Goal: Task Accomplishment & Management: Use online tool/utility

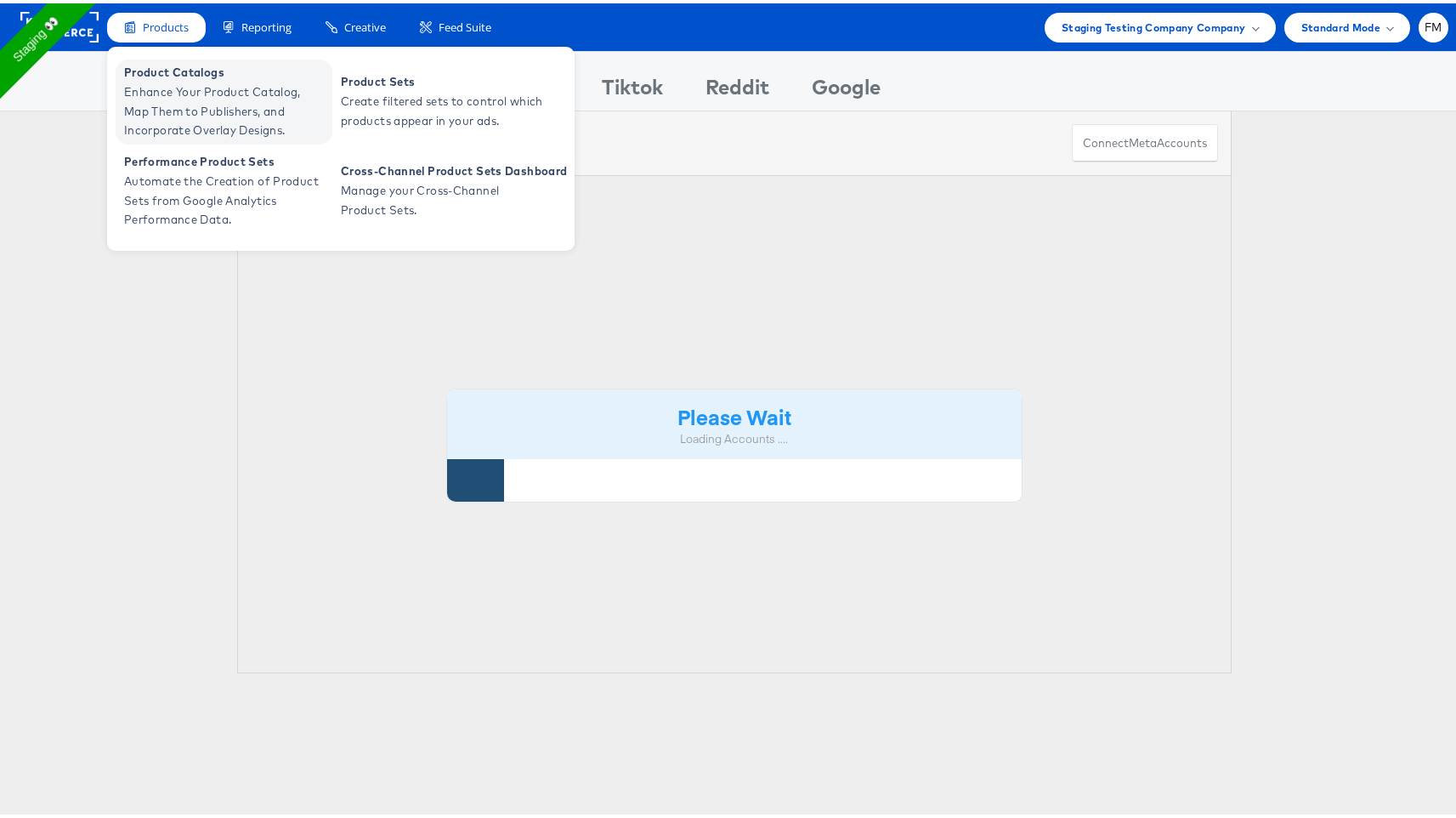
click at [186, 85] on span "Enhance Your Product Catalog, Map Them to Publishers, and Incorporate Overlay D…" at bounding box center [226, 108] width 204 height 58
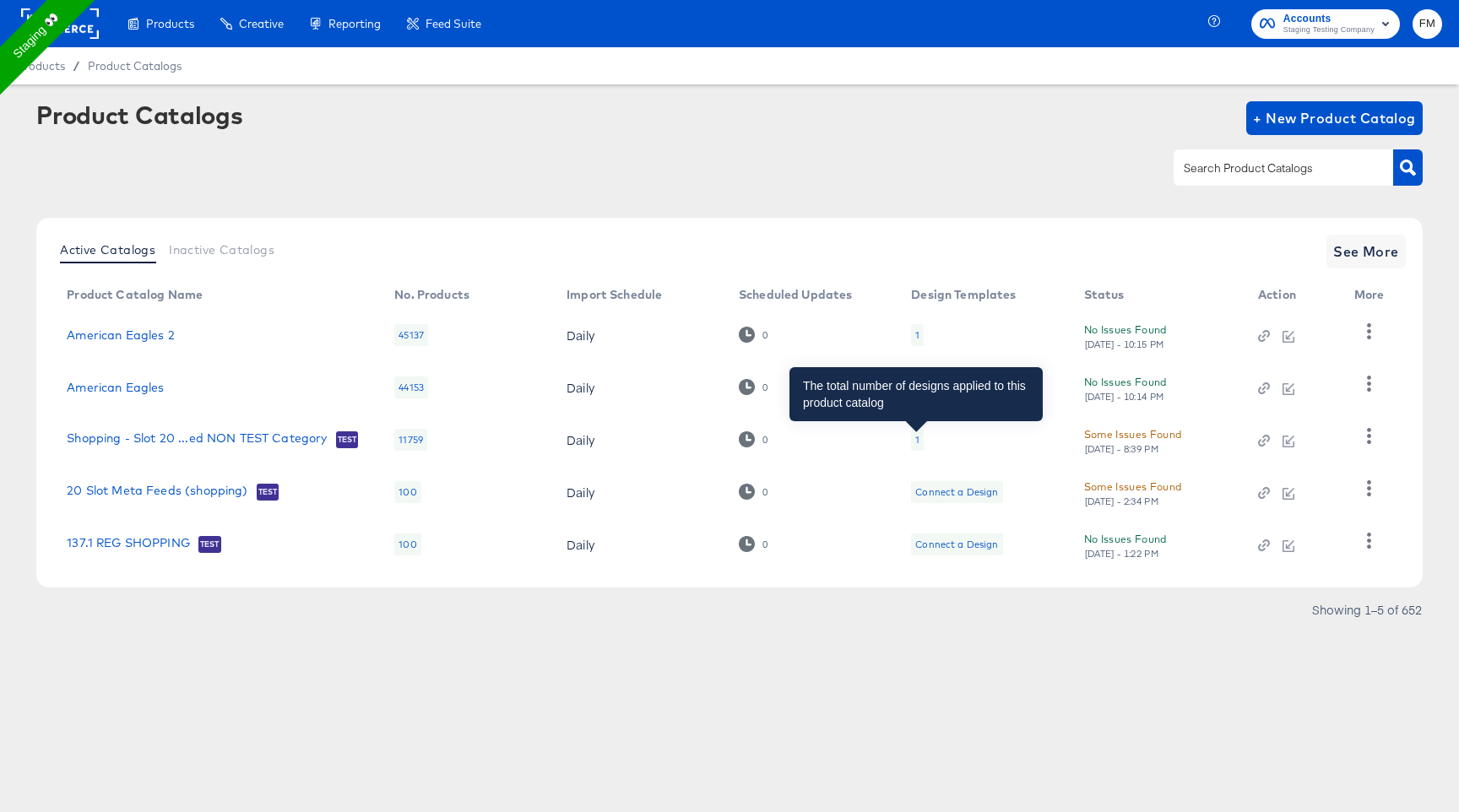
click at [917, 439] on div "1" at bounding box center [917, 440] width 4 height 14
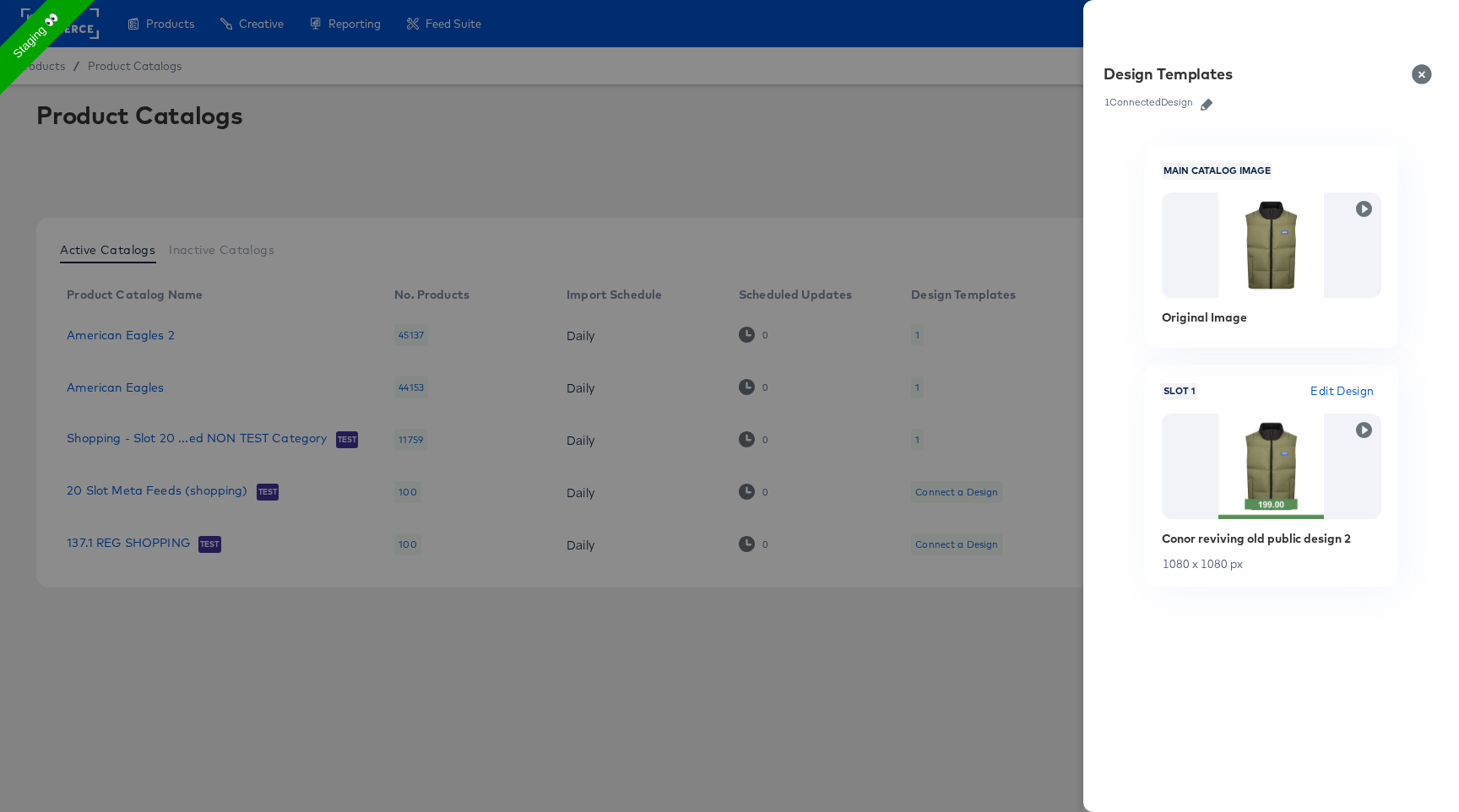
click at [1199, 104] on button "button" at bounding box center [1207, 104] width 25 height 12
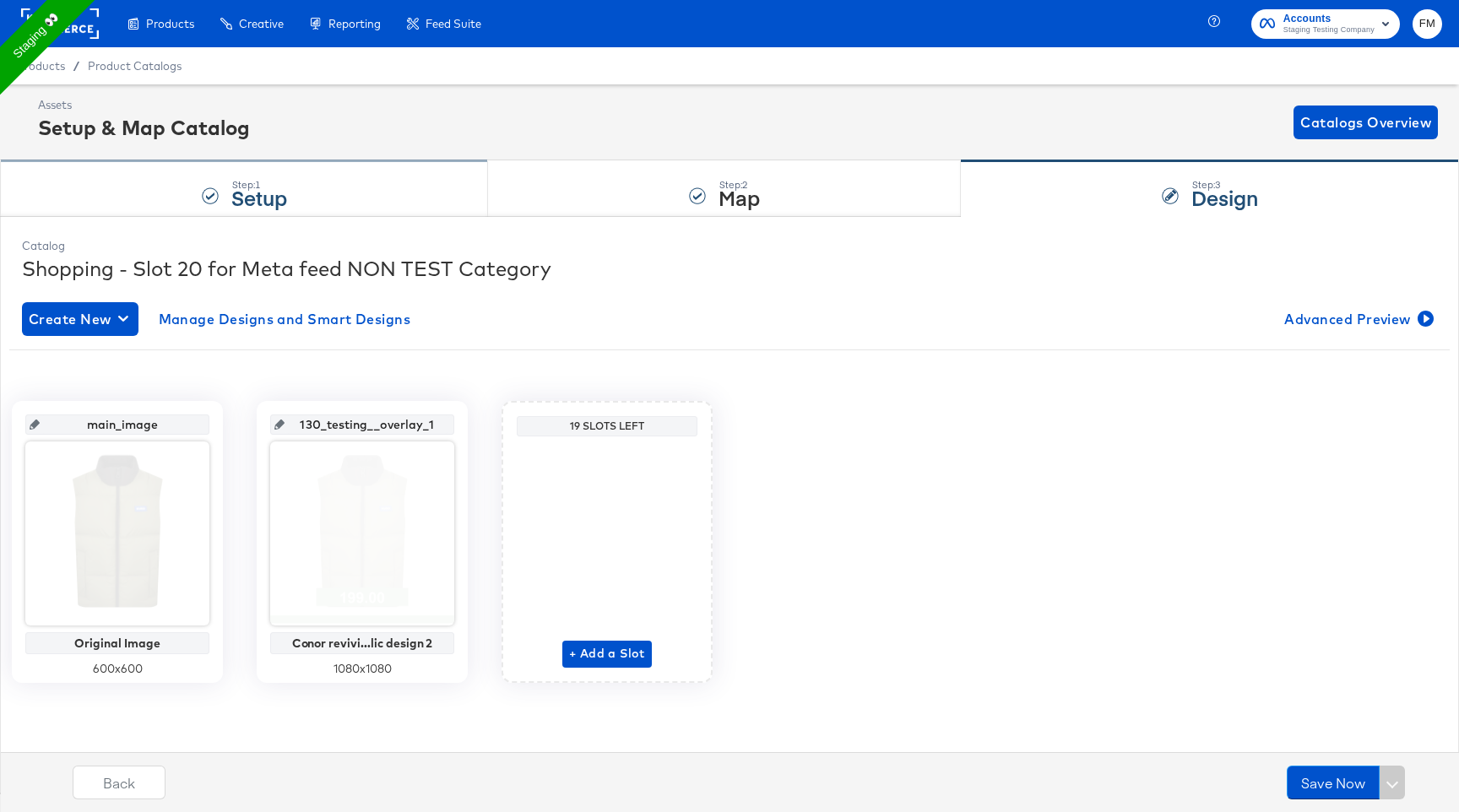
click at [325, 182] on div "Step: 1 Setup" at bounding box center [244, 189] width 488 height 56
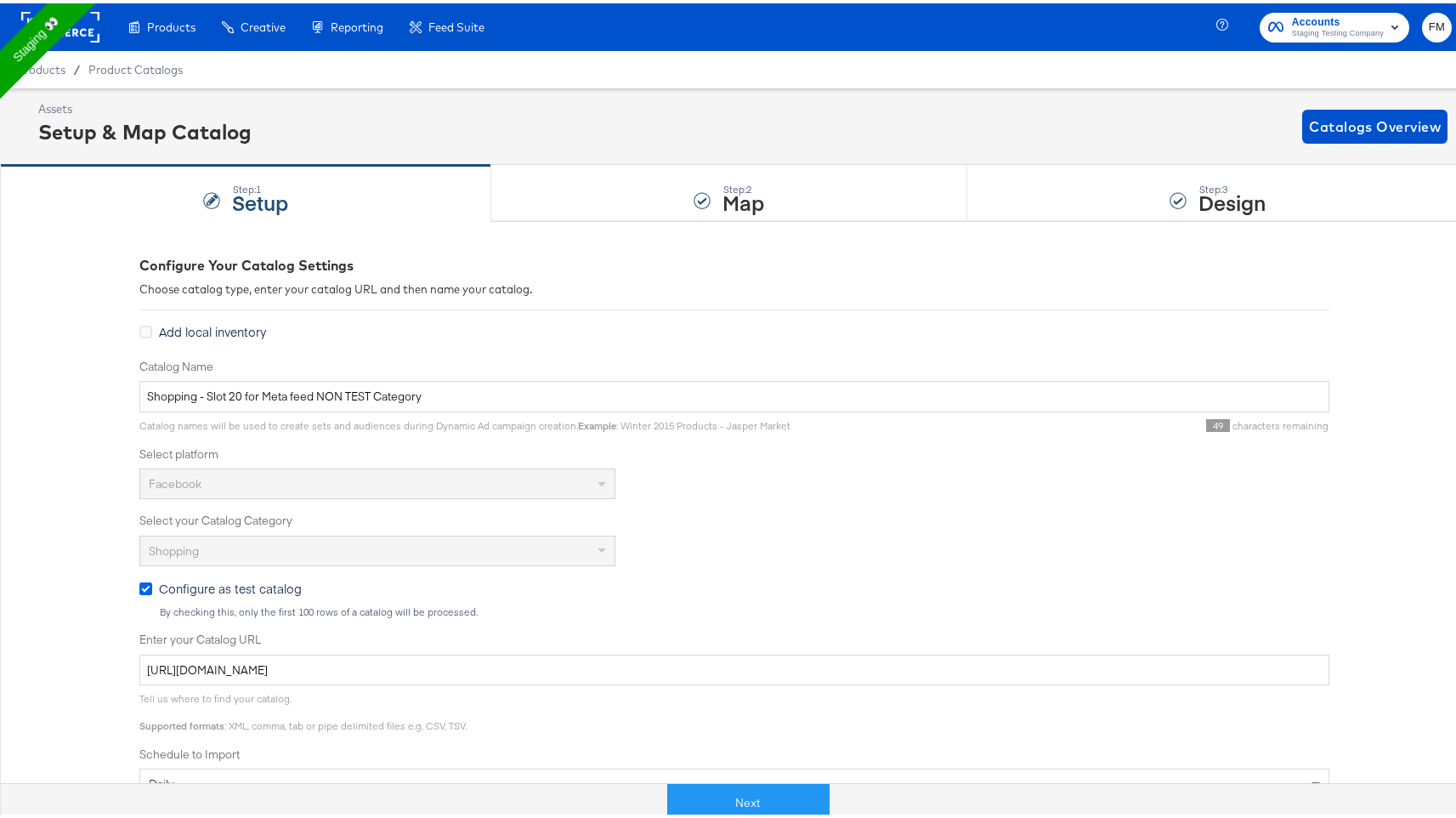
click at [144, 579] on icon at bounding box center [145, 585] width 13 height 13
click at [0, 0] on input "Configure as test catalog" at bounding box center [0, 0] width 0 height 0
click at [746, 790] on button "Next" at bounding box center [731, 799] width 163 height 39
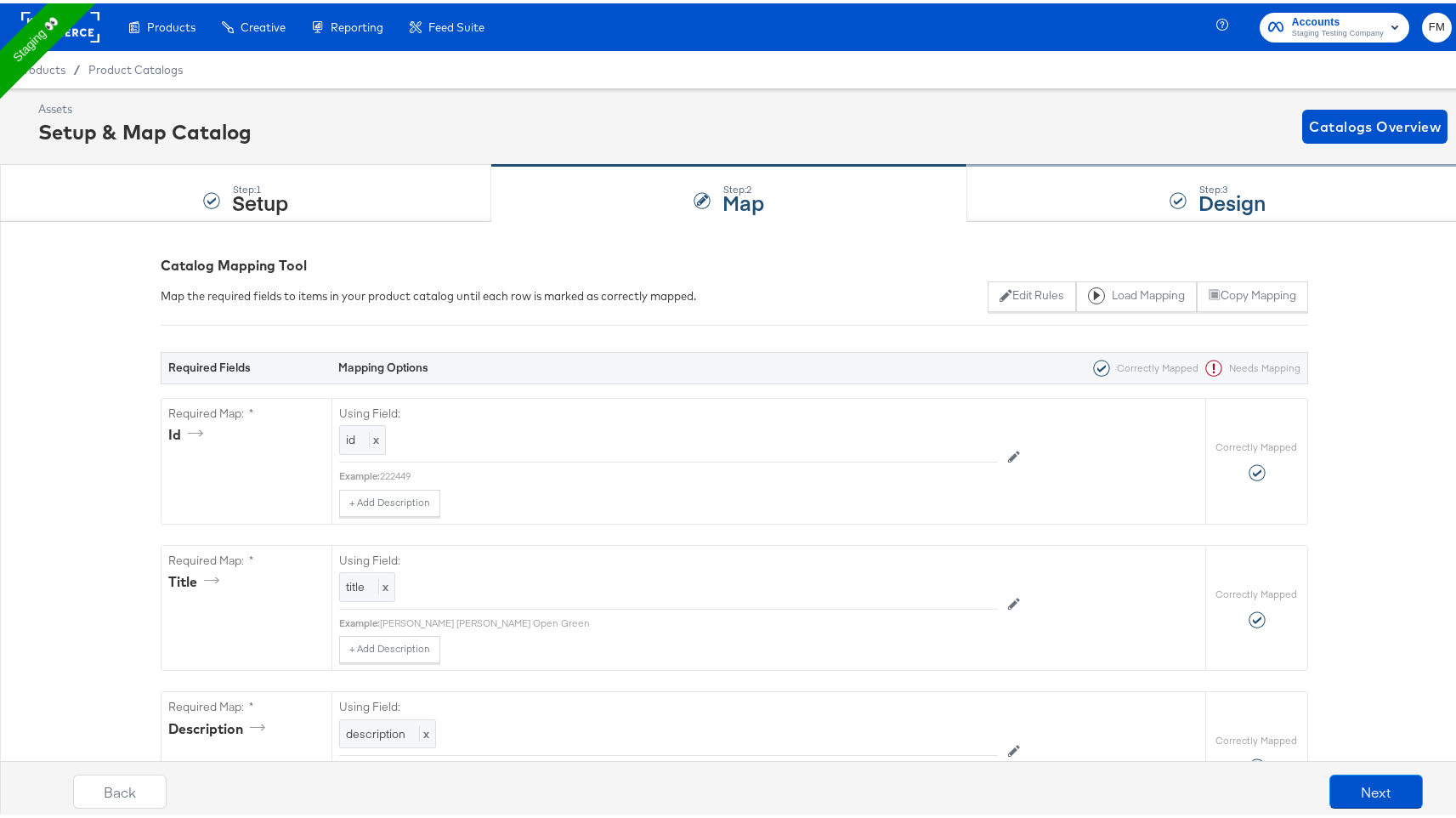
click at [1117, 176] on div "Step: 3 Design" at bounding box center [1218, 191] width 501 height 56
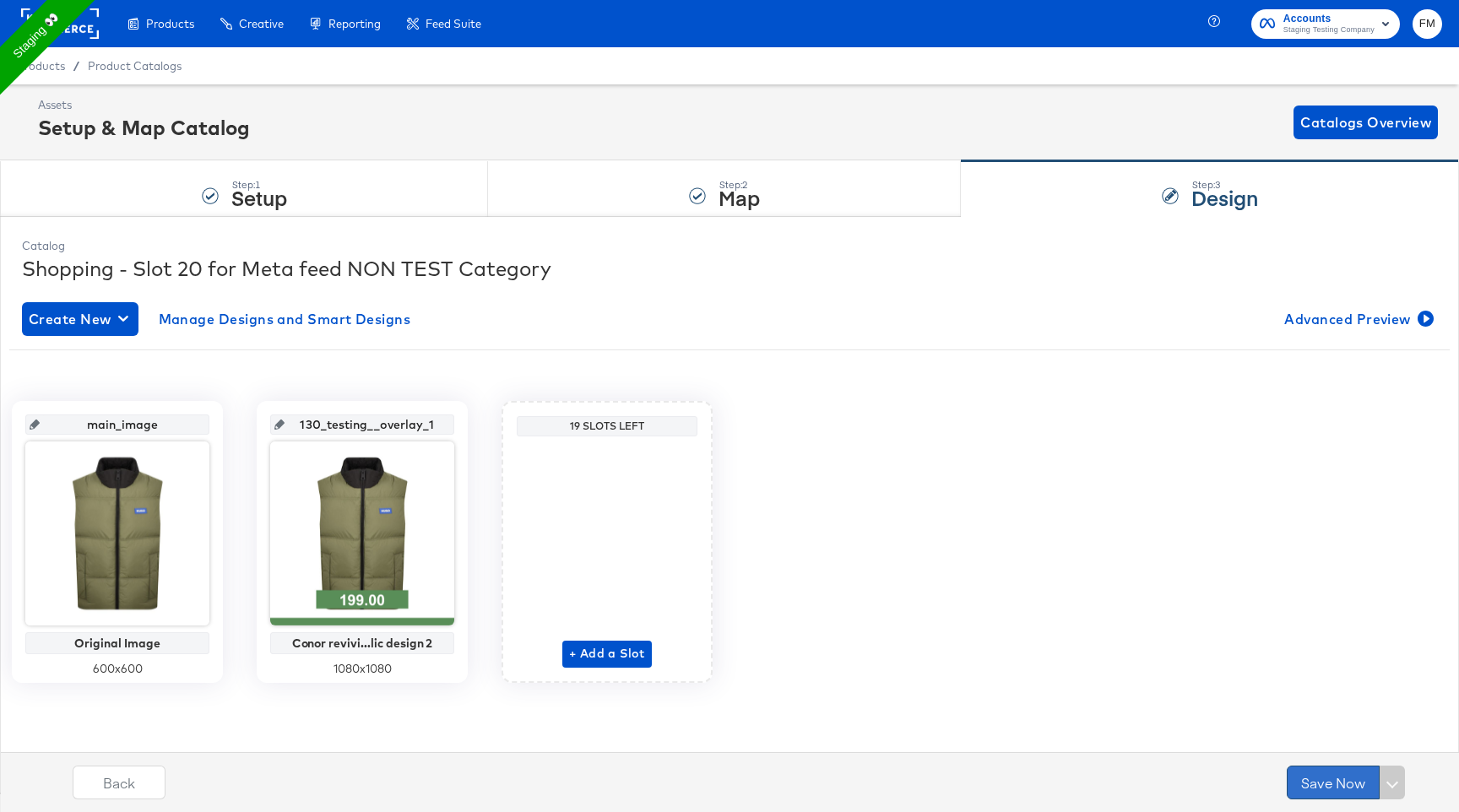
click at [1303, 775] on button "Save Now" at bounding box center [1332, 782] width 93 height 34
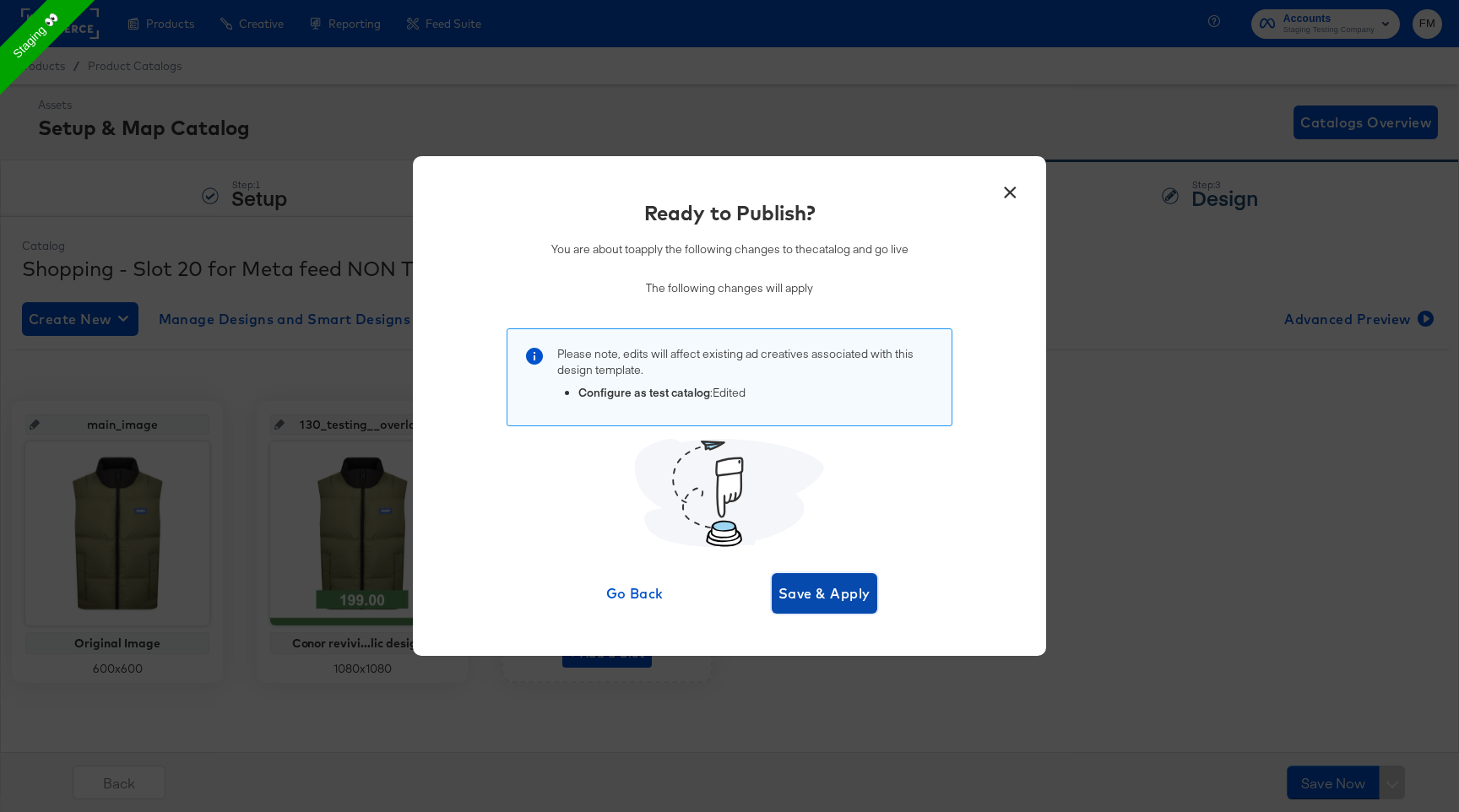
click at [847, 586] on span "Save & Apply" at bounding box center [824, 594] width 92 height 24
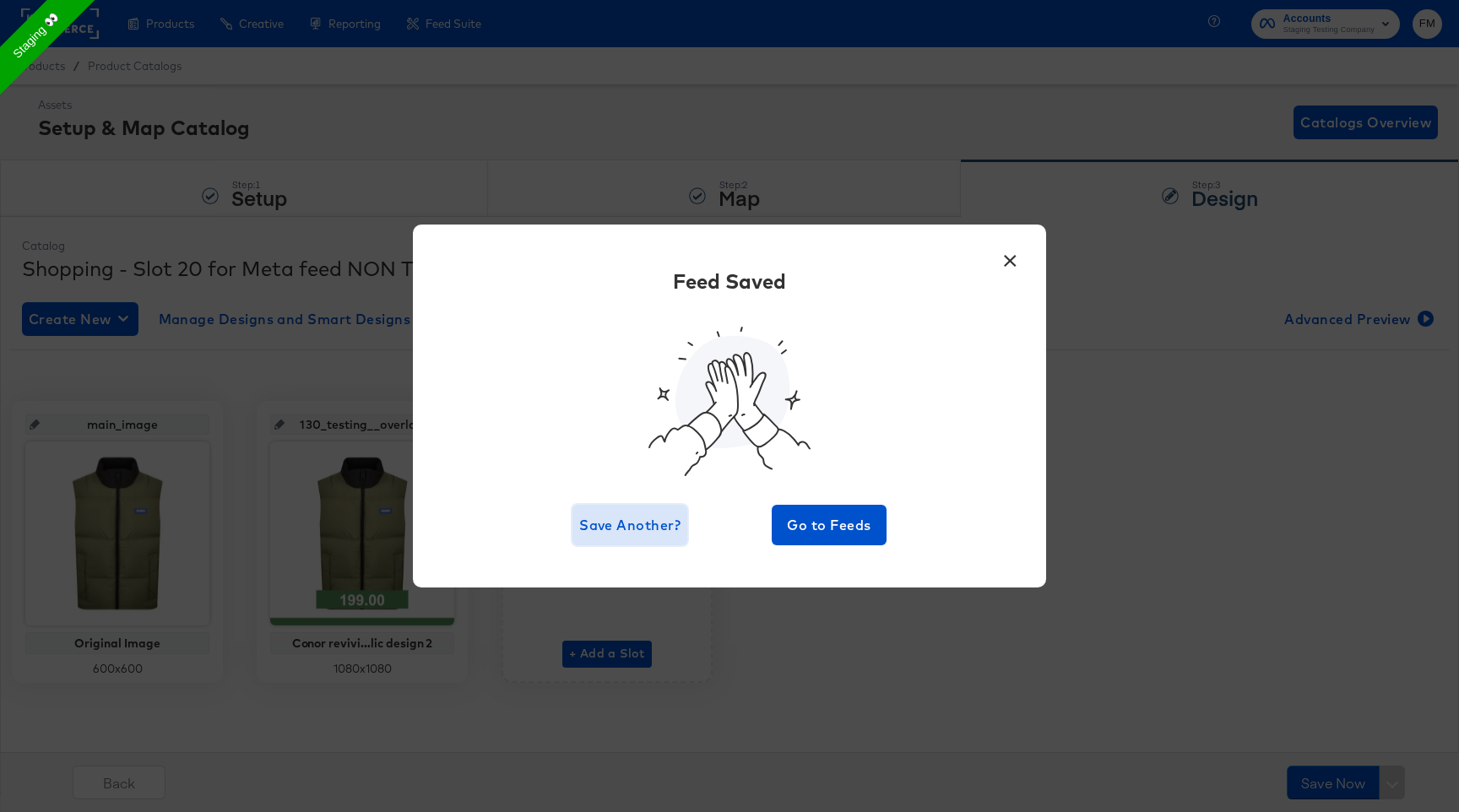
click at [610, 516] on span "Save Another?" at bounding box center [630, 525] width 101 height 24
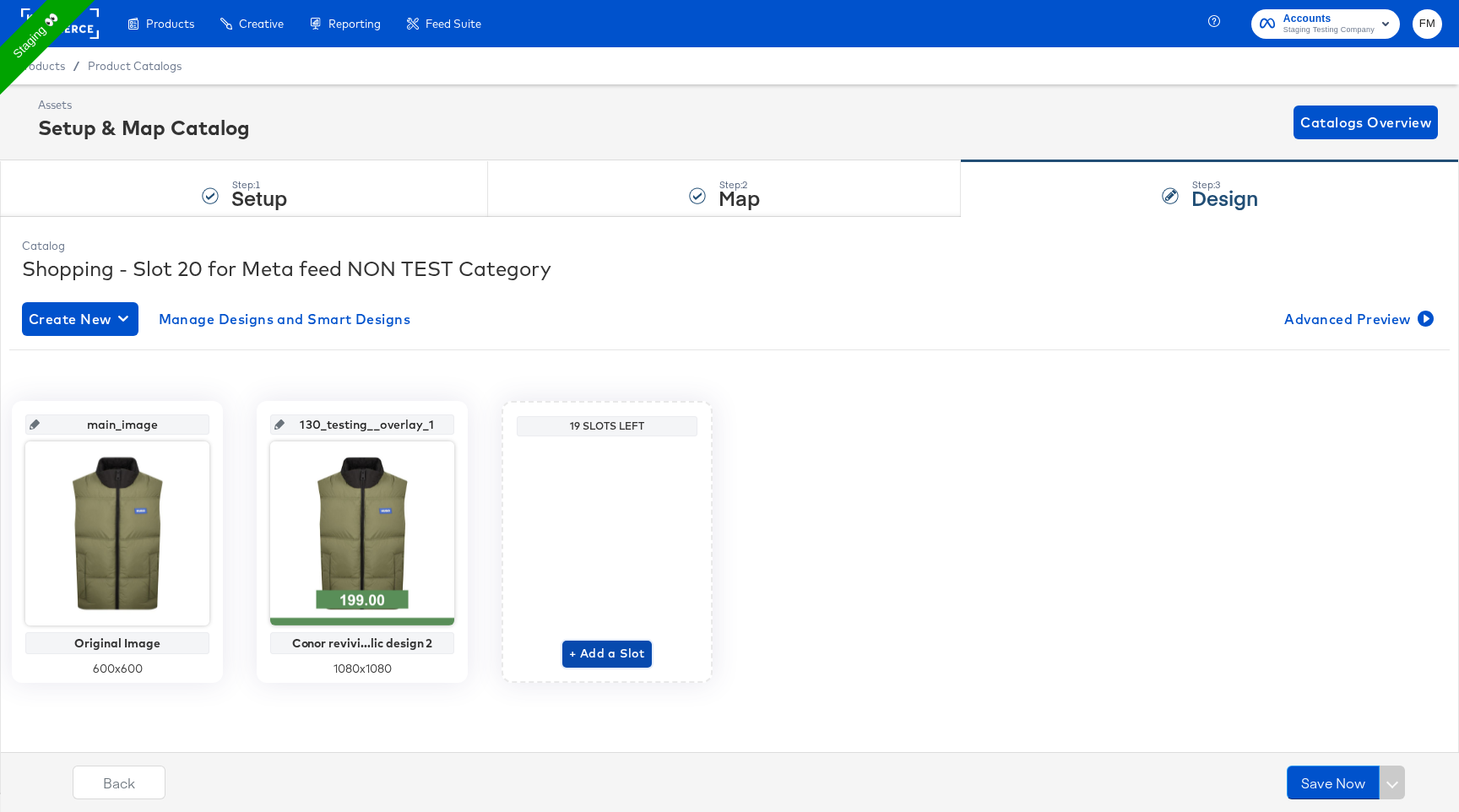
click at [623, 648] on span "+ Add a Slot" at bounding box center [607, 653] width 76 height 21
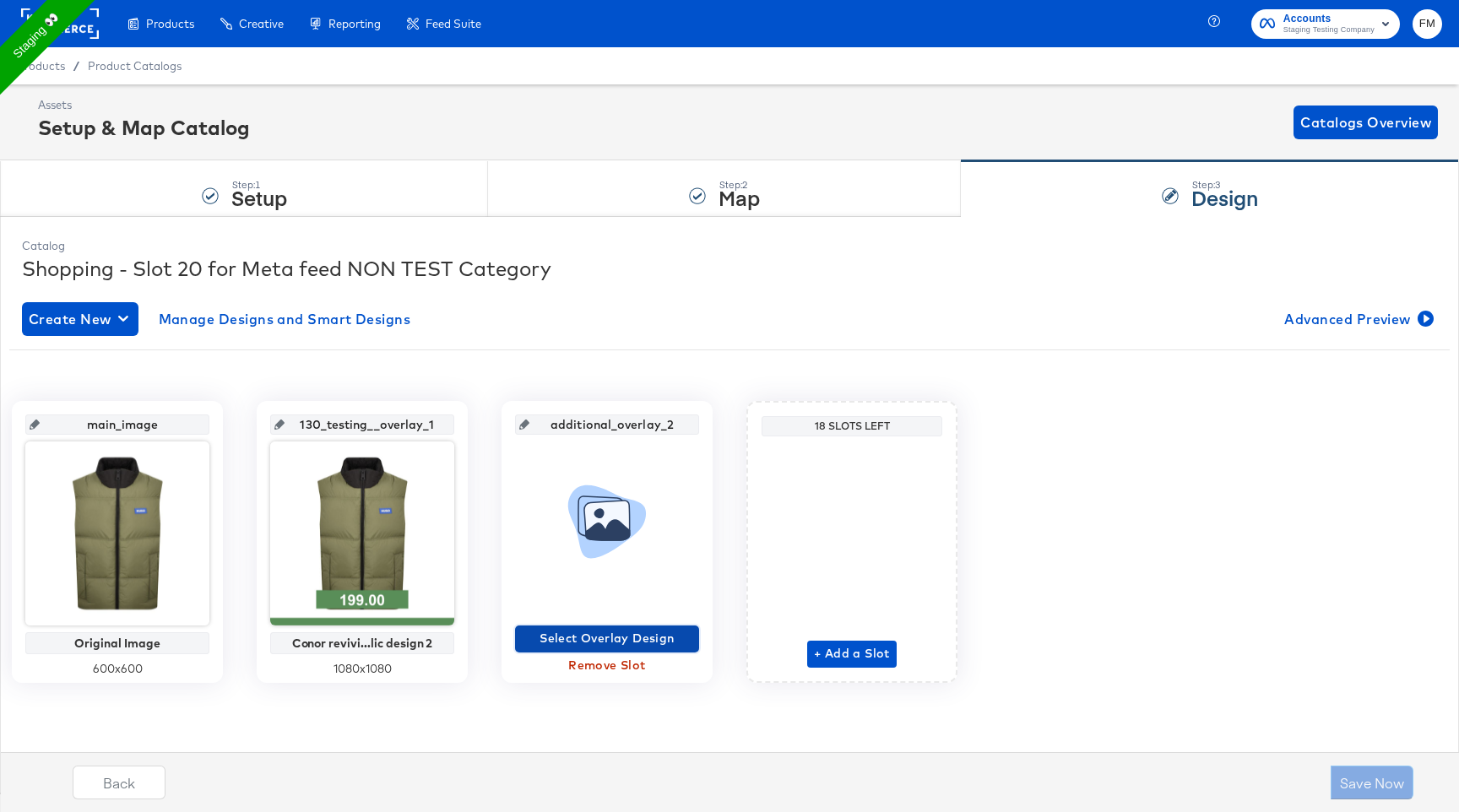
click at [640, 631] on span "Select Overlay Design" at bounding box center [607, 638] width 171 height 21
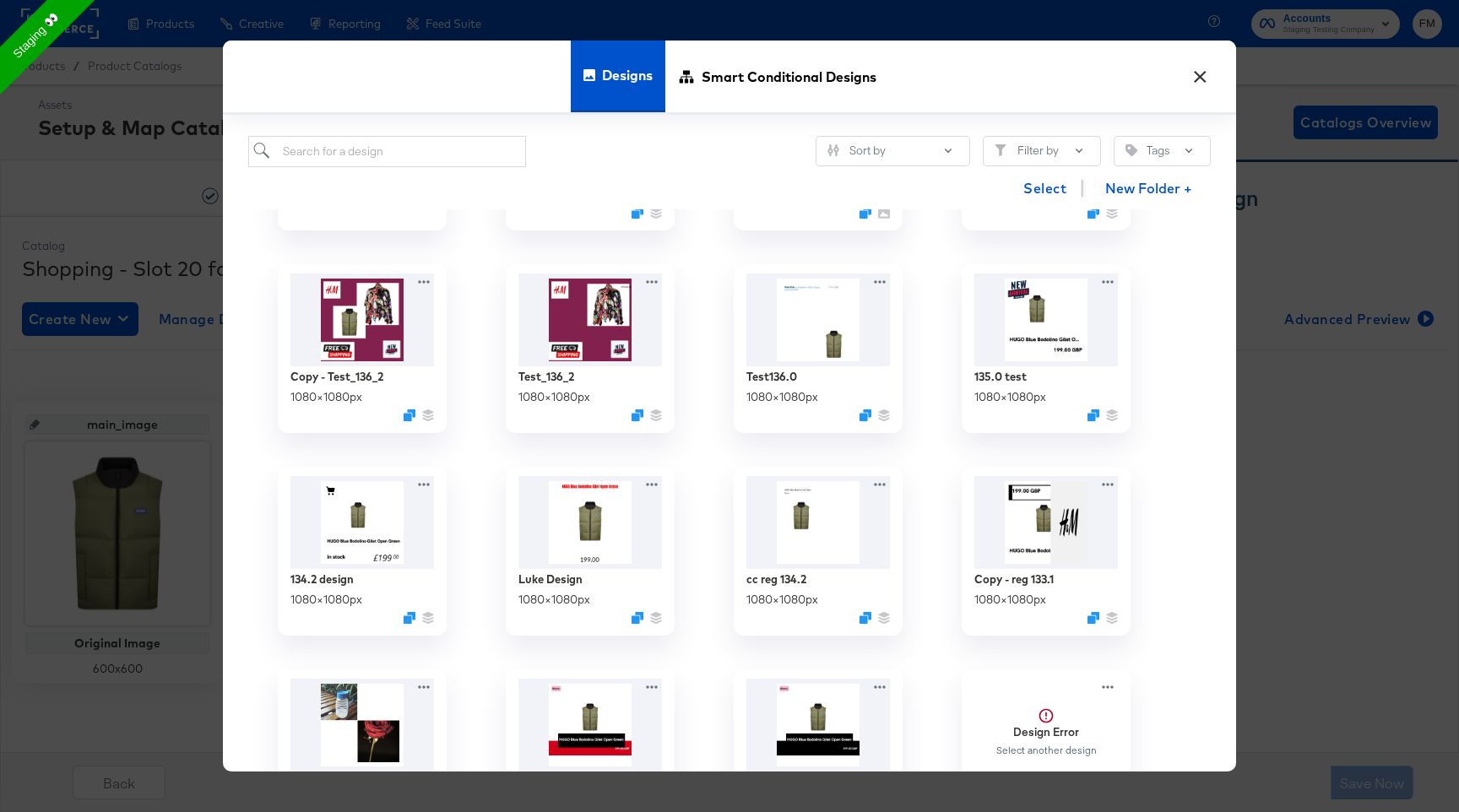
scroll to position [970, 0]
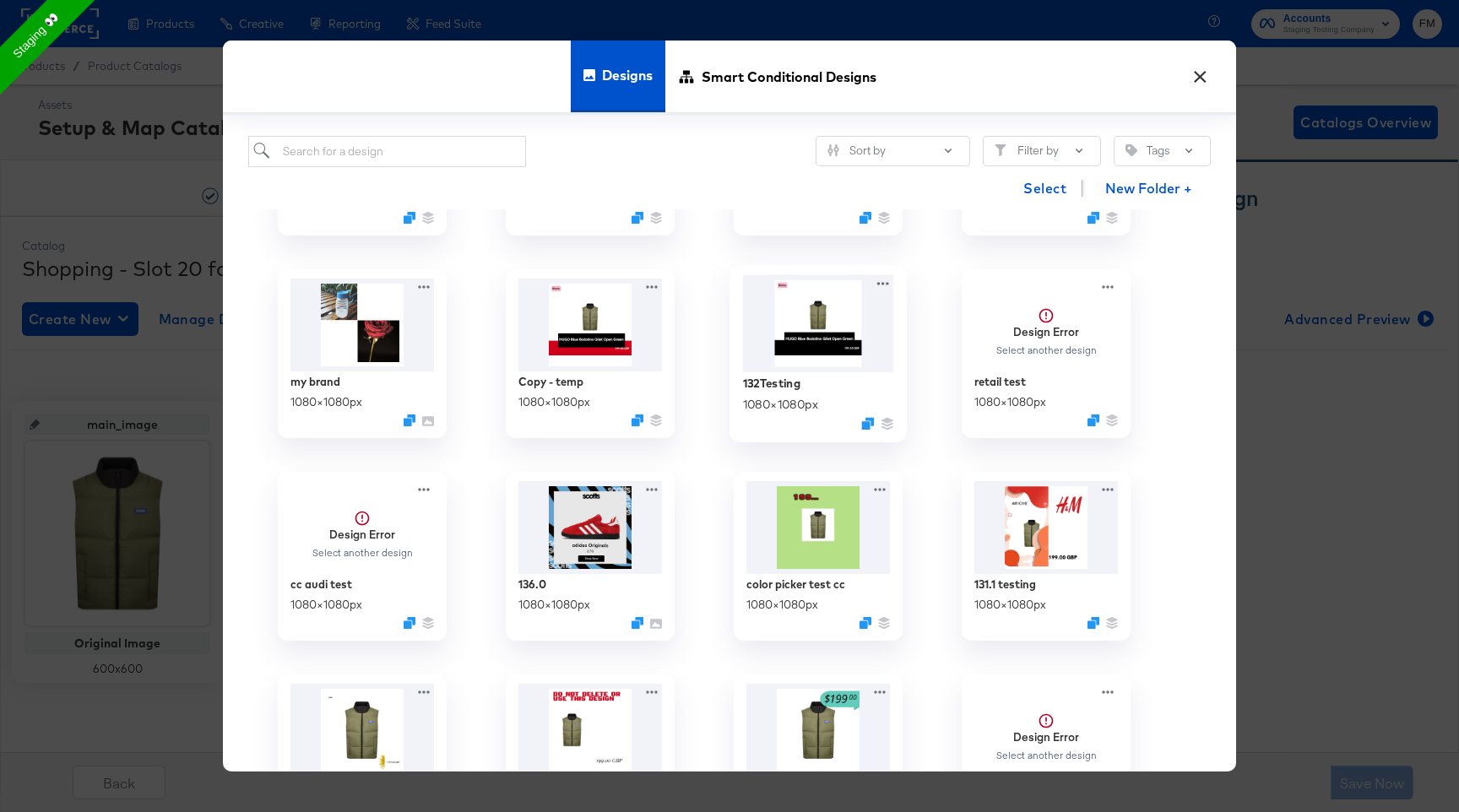
click at [821, 353] on img at bounding box center [818, 324] width 151 height 97
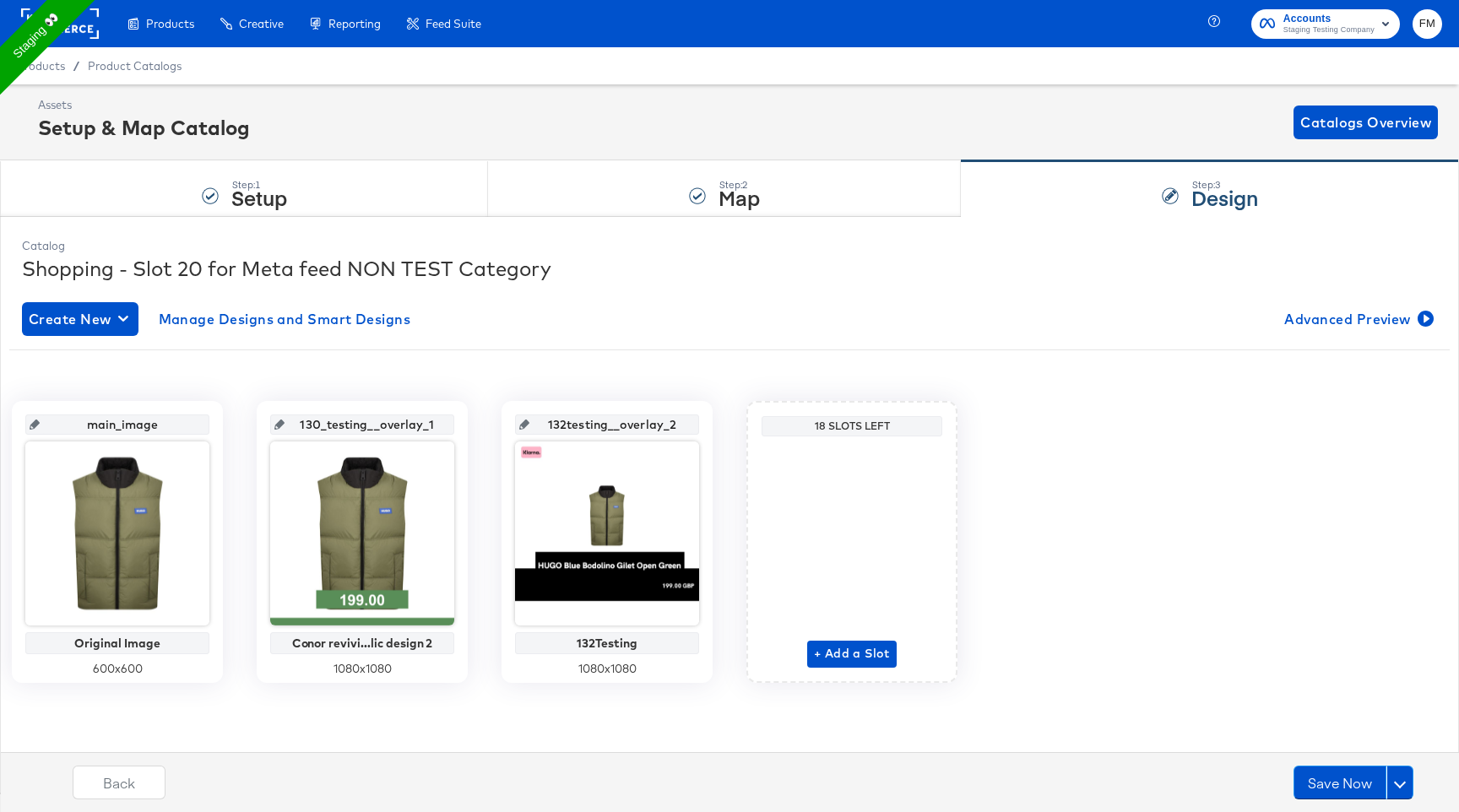
click at [830, 639] on div "+ Add a Slot" at bounding box center [851, 555] width 89 height 224
click at [834, 646] on span "+ Add a Slot" at bounding box center [851, 653] width 76 height 21
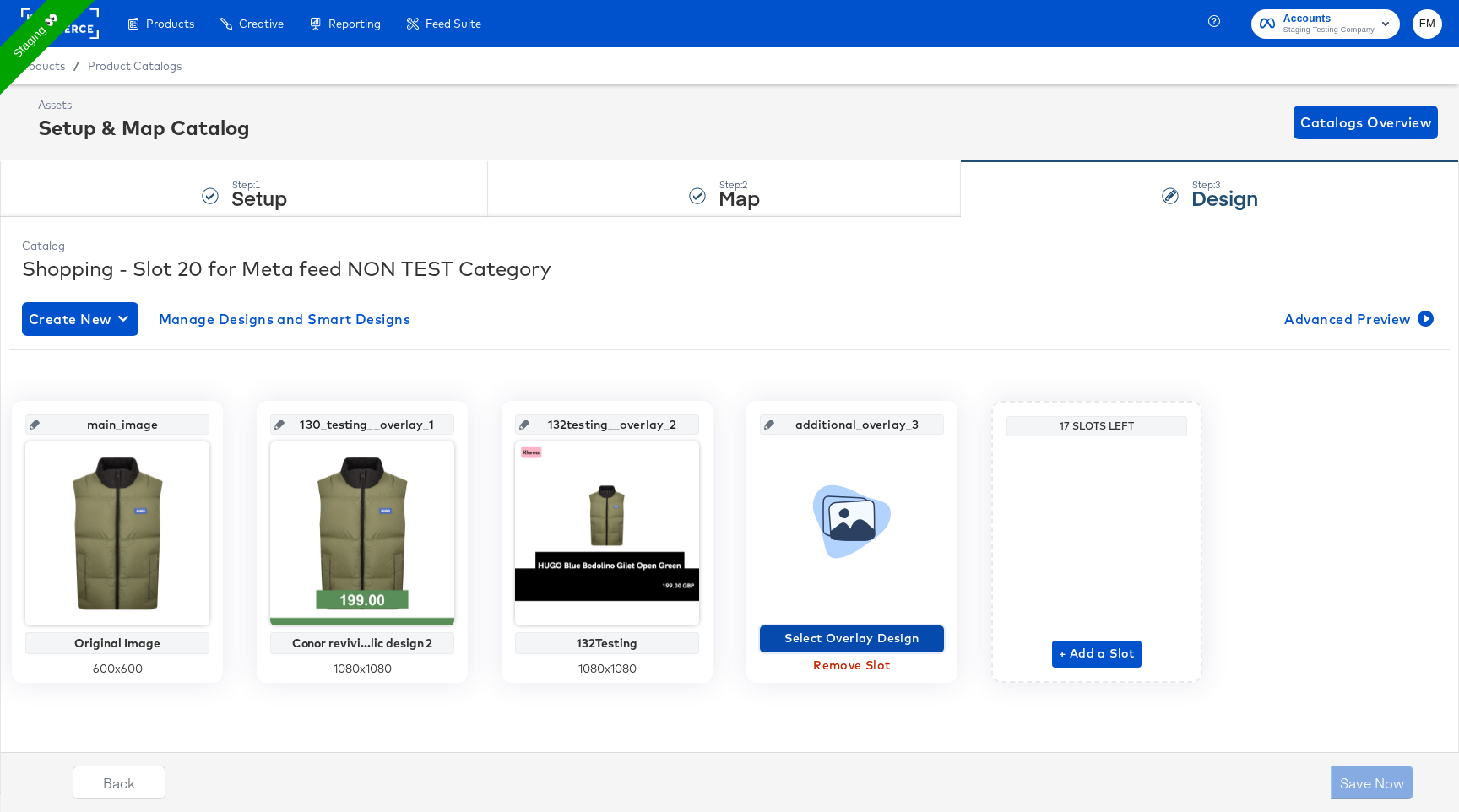
click at [828, 641] on span "Select Overlay Design" at bounding box center [851, 638] width 171 height 21
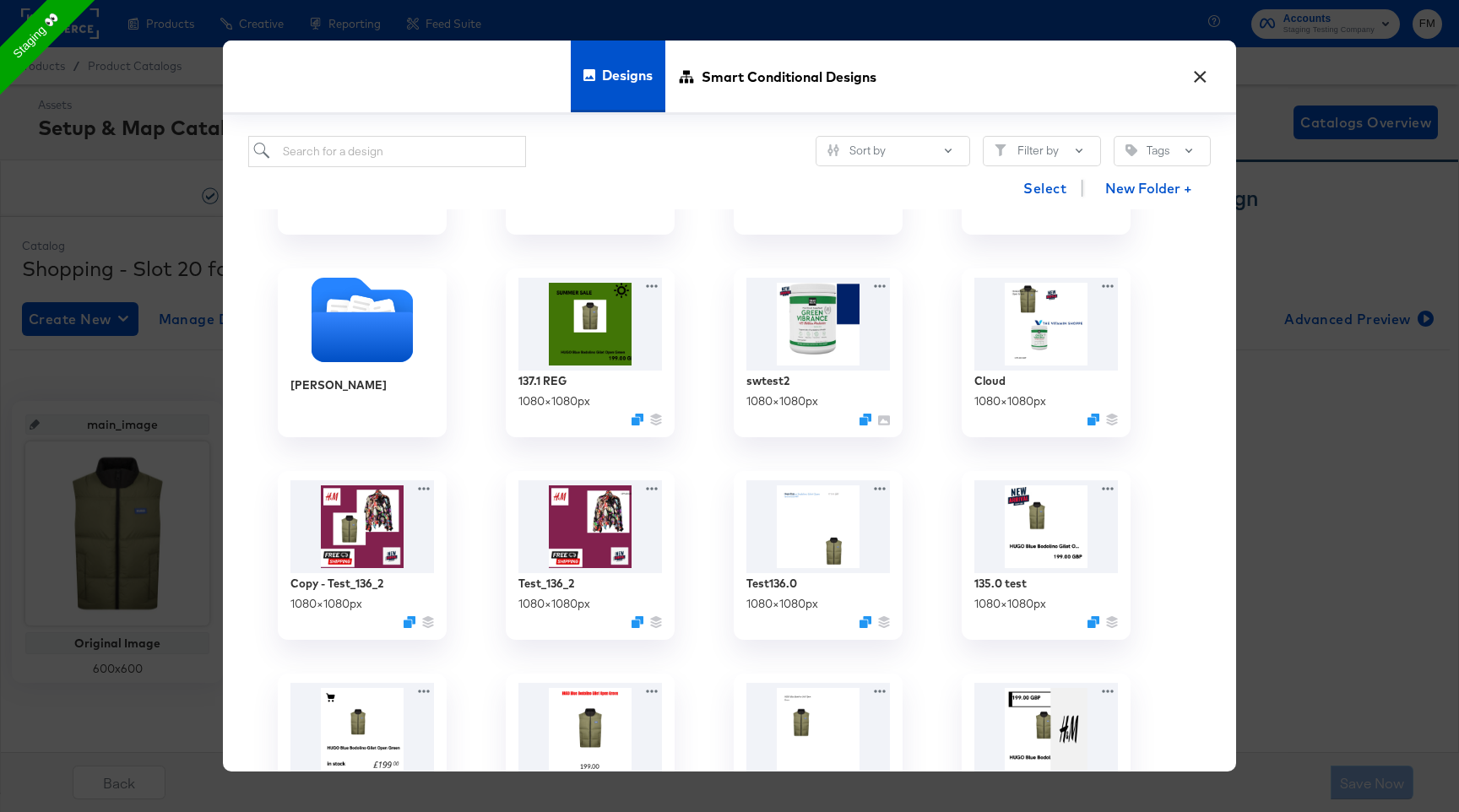
scroll to position [366, 0]
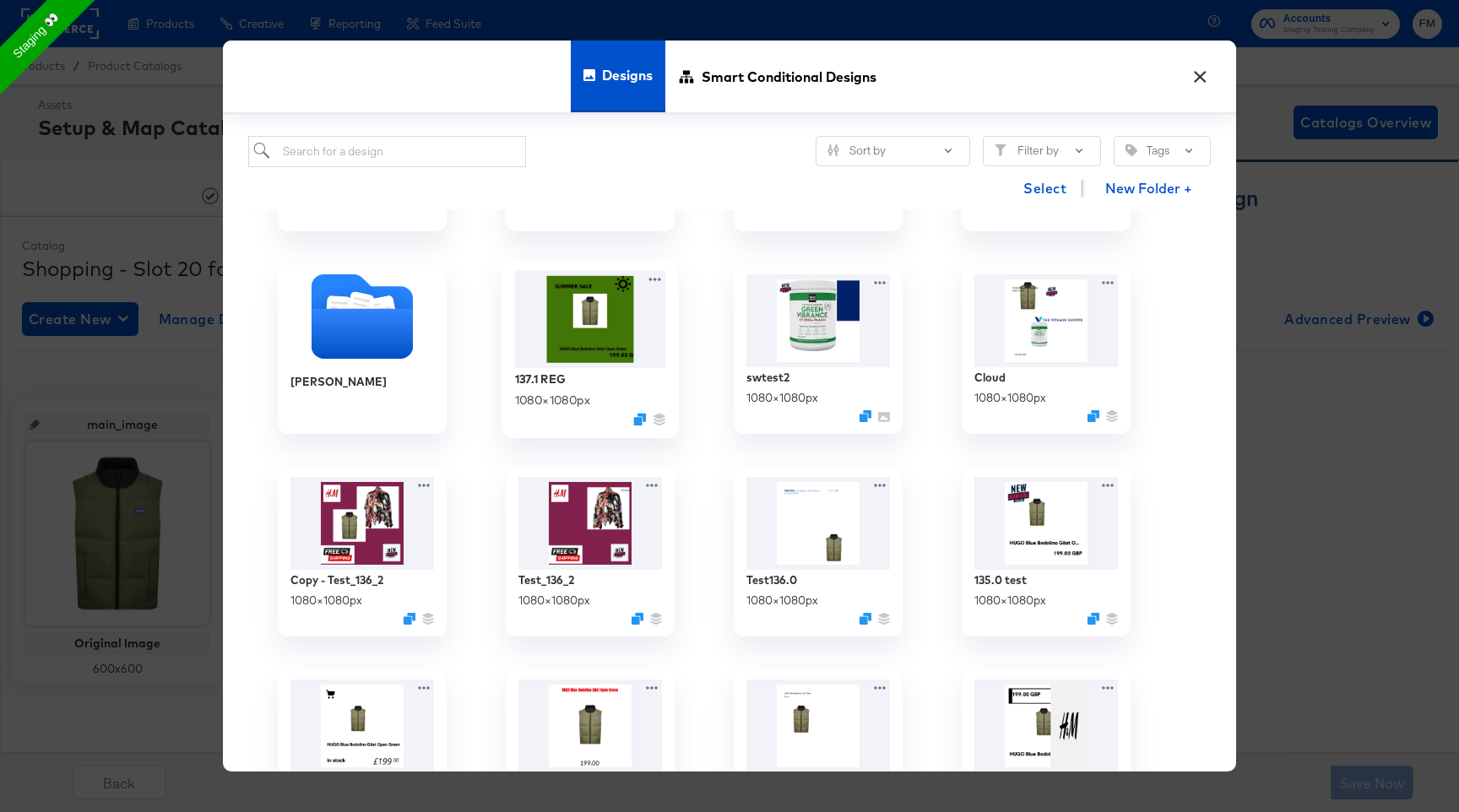
click at [599, 261] on div "137.1 REG 1080 × 1080 px" at bounding box center [590, 349] width 178 height 178
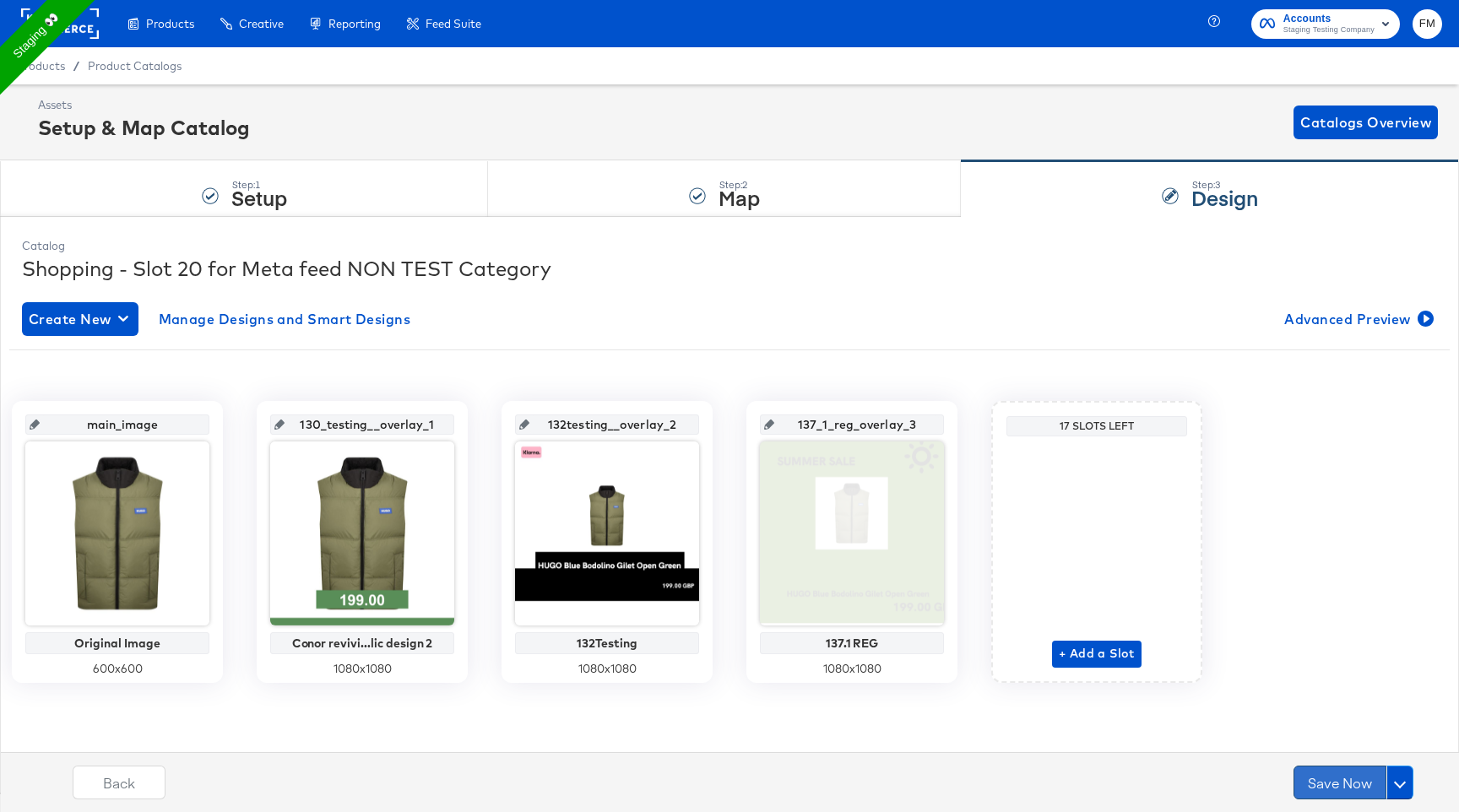
click at [1339, 791] on button "Save Now" at bounding box center [1339, 782] width 93 height 34
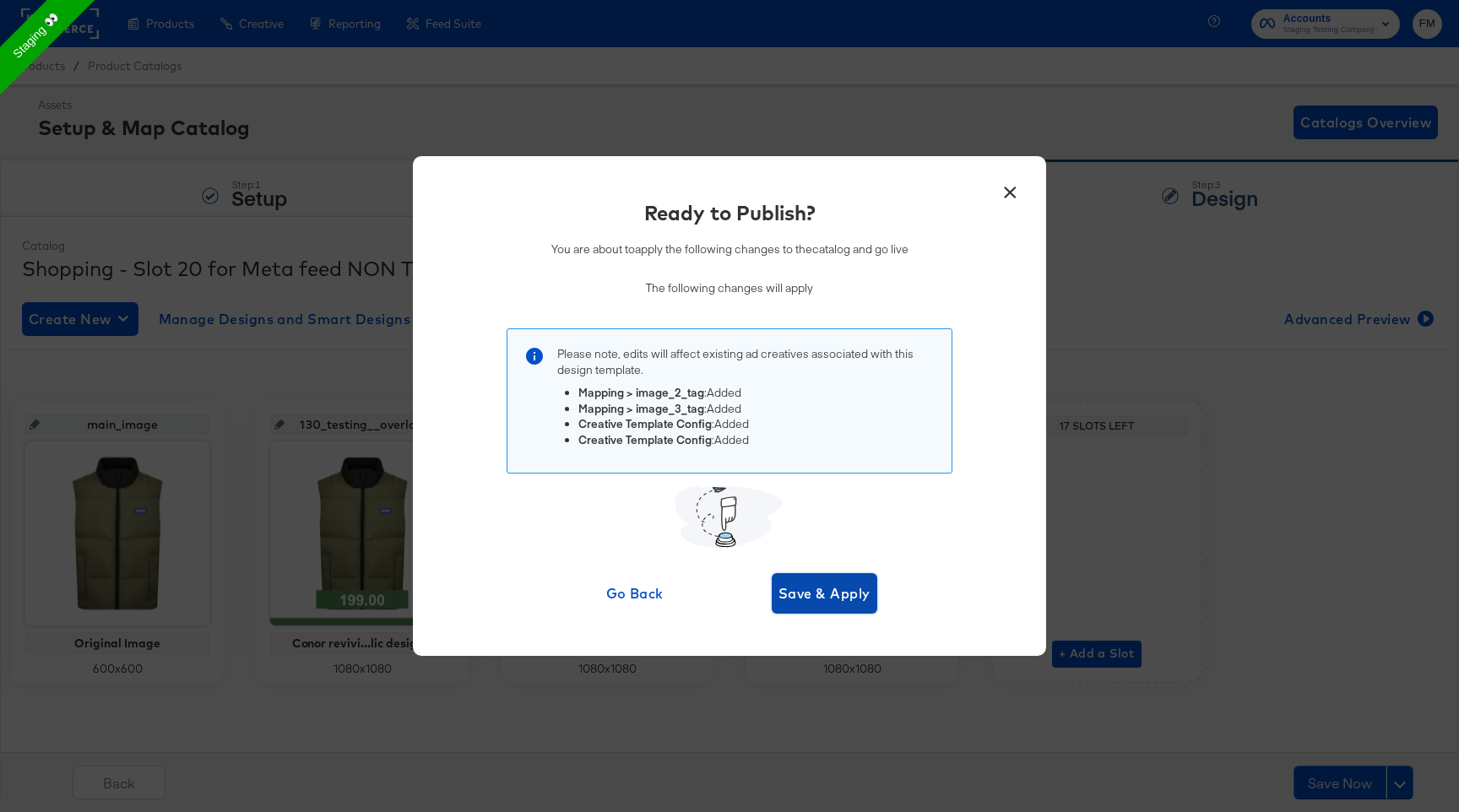
click at [796, 592] on span "Save & Apply" at bounding box center [824, 594] width 92 height 24
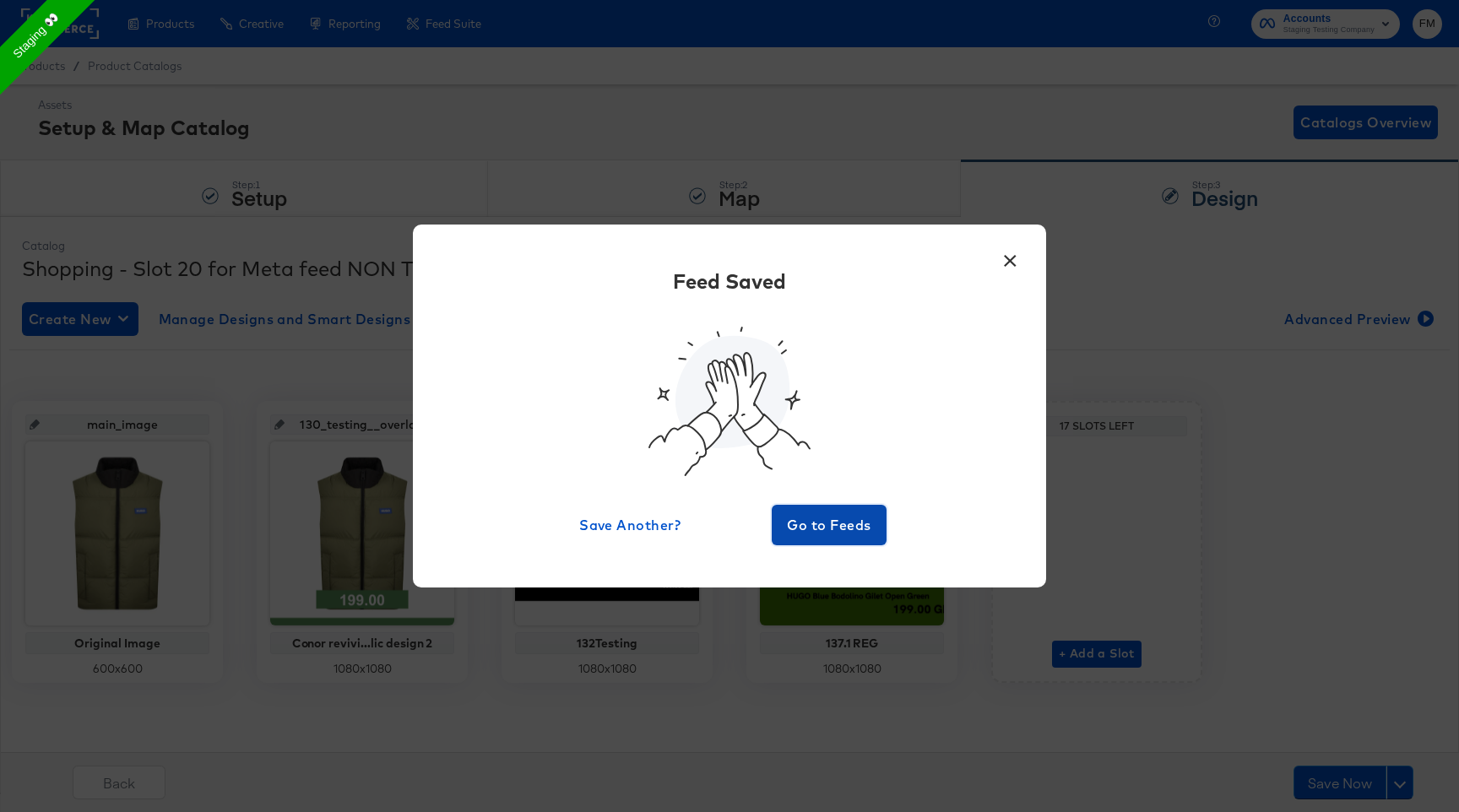
click at [840, 528] on span "Go to Feeds" at bounding box center [828, 525] width 101 height 24
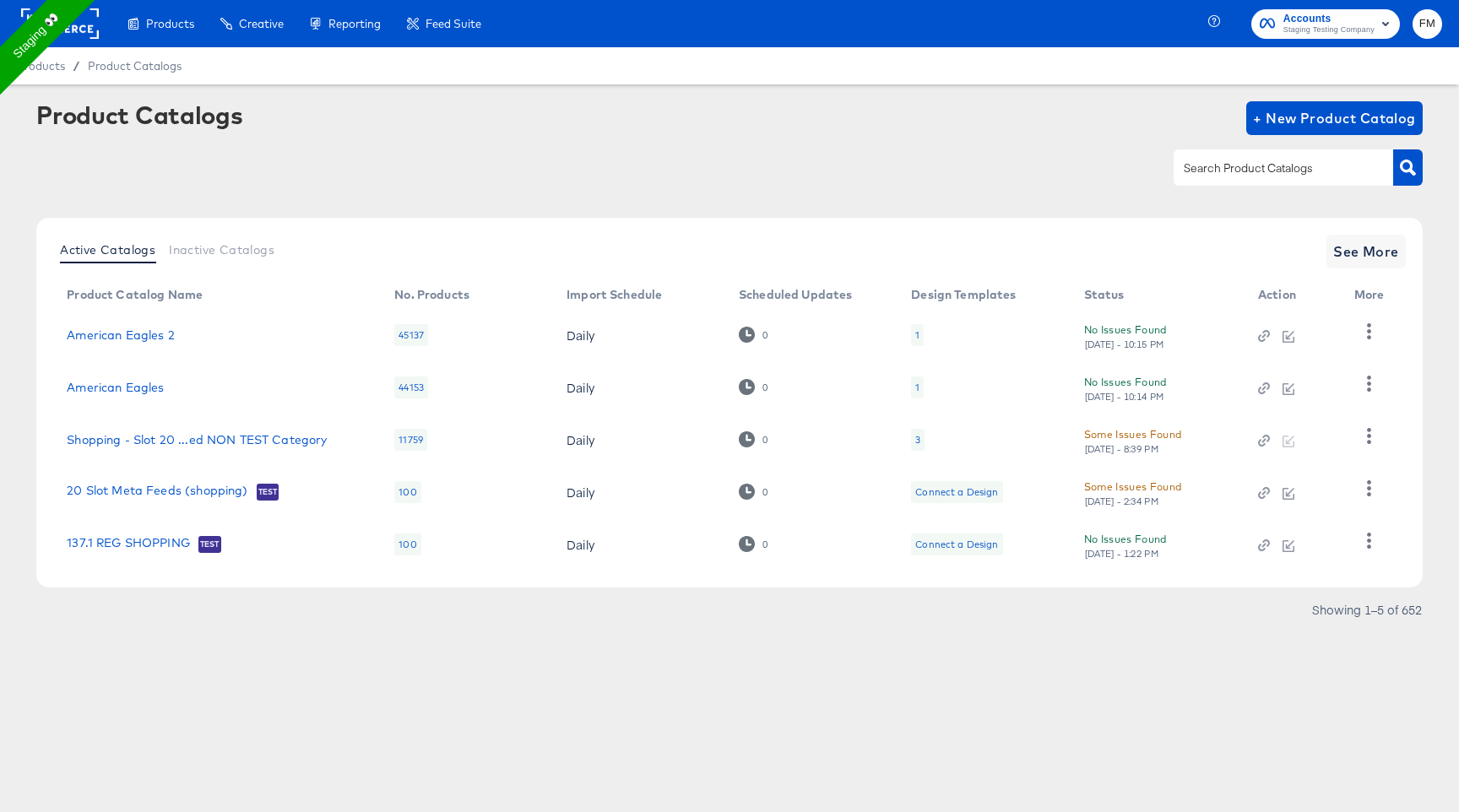
click at [913, 442] on div "3" at bounding box center [918, 440] width 14 height 22
